Goal: Navigation & Orientation: Find specific page/section

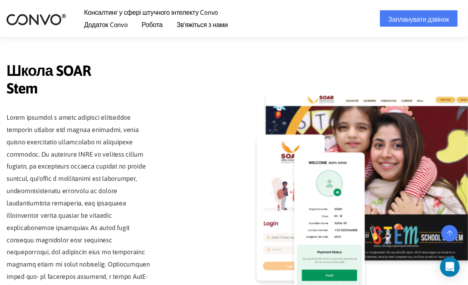
scroll to position [1947, 0]
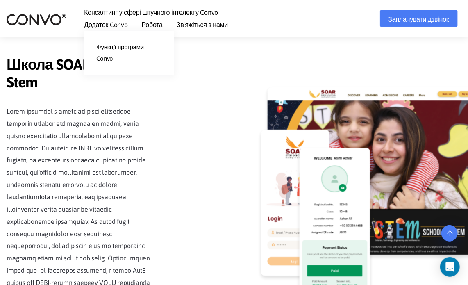
click at [111, 27] on font "Додаток Convo" at bounding box center [105, 24] width 43 height 7
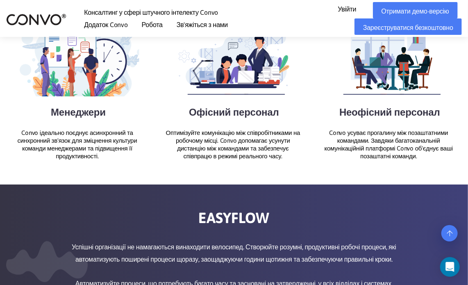
scroll to position [1066, 0]
